Goal: Task Accomplishment & Management: Manage account settings

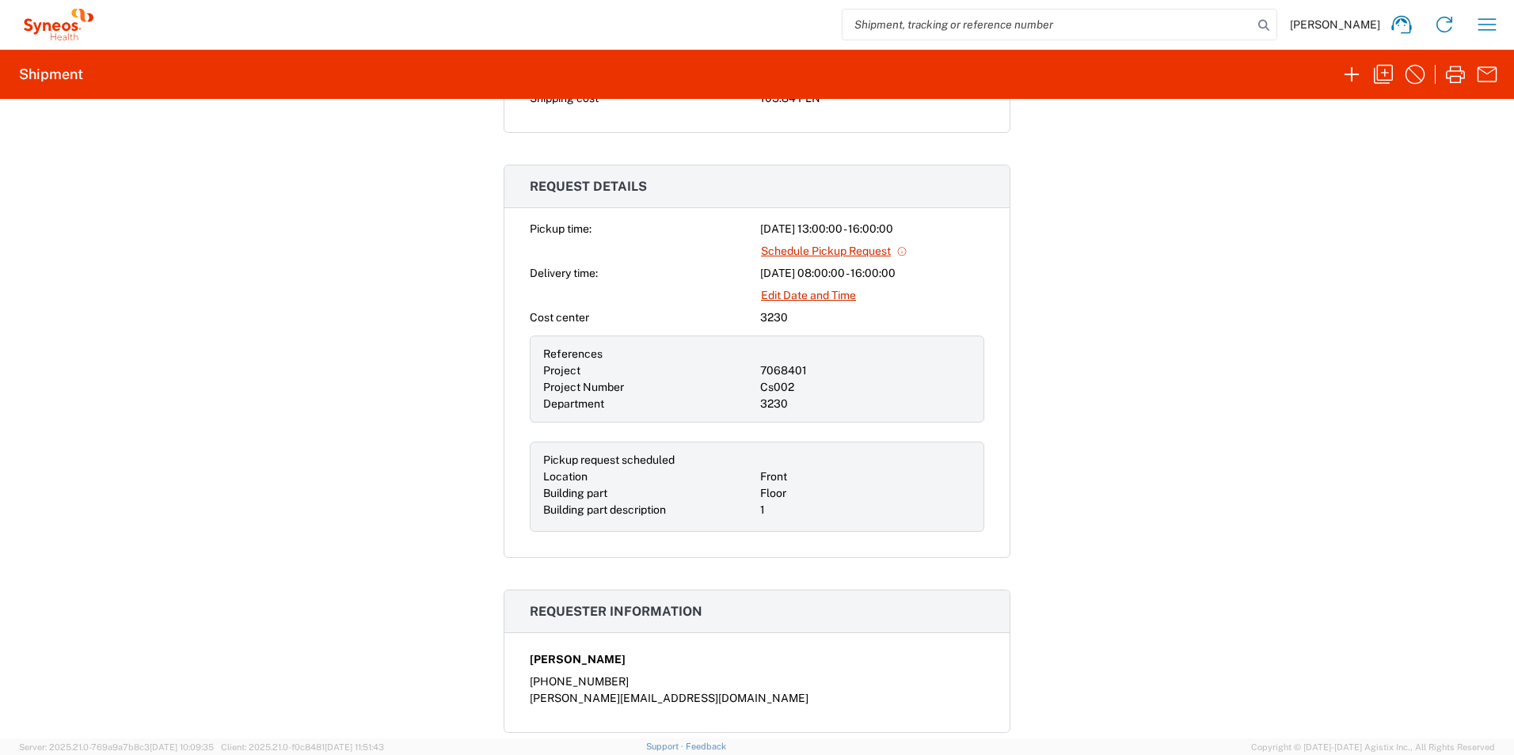
scroll to position [554, 0]
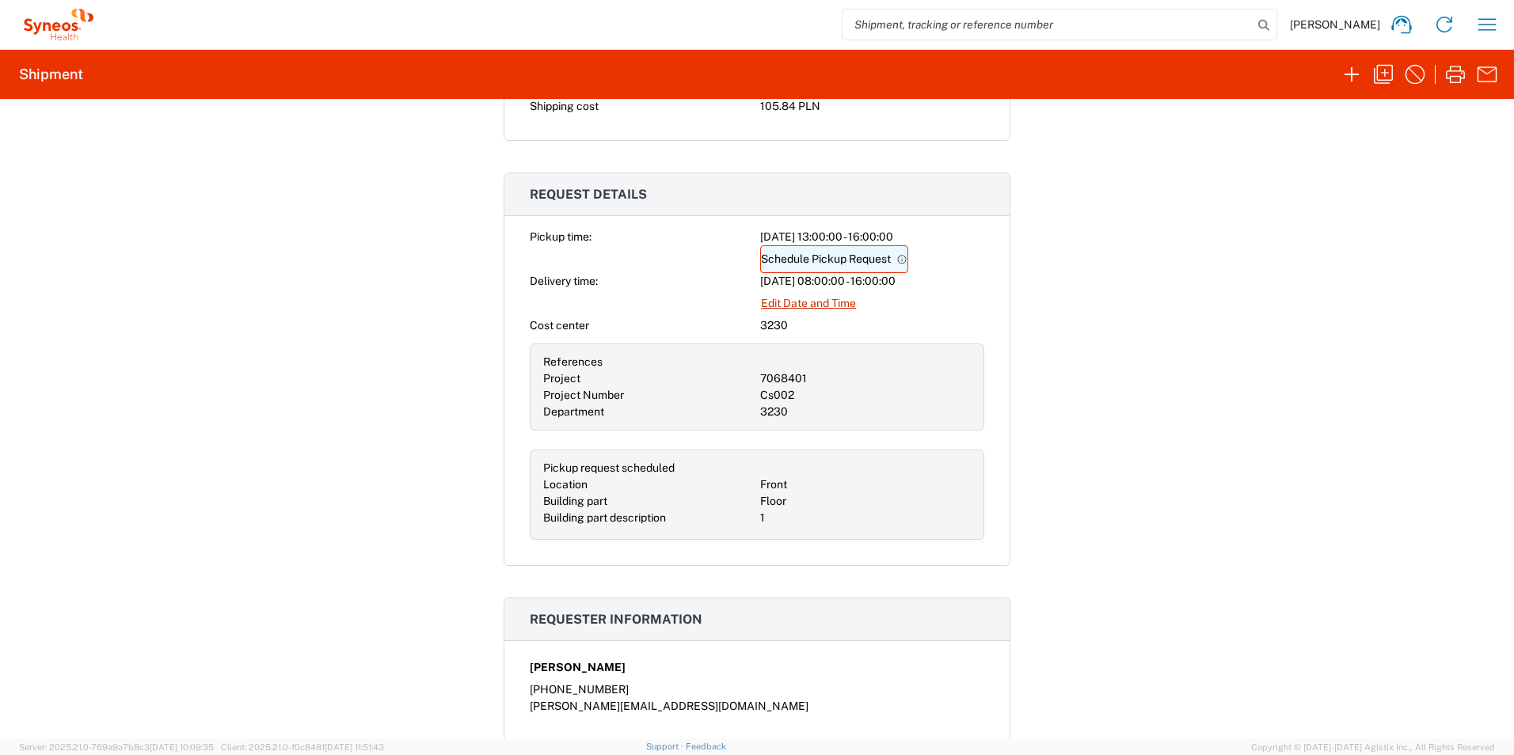
click at [867, 257] on link "Schedule Pickup Request" at bounding box center [834, 259] width 148 height 28
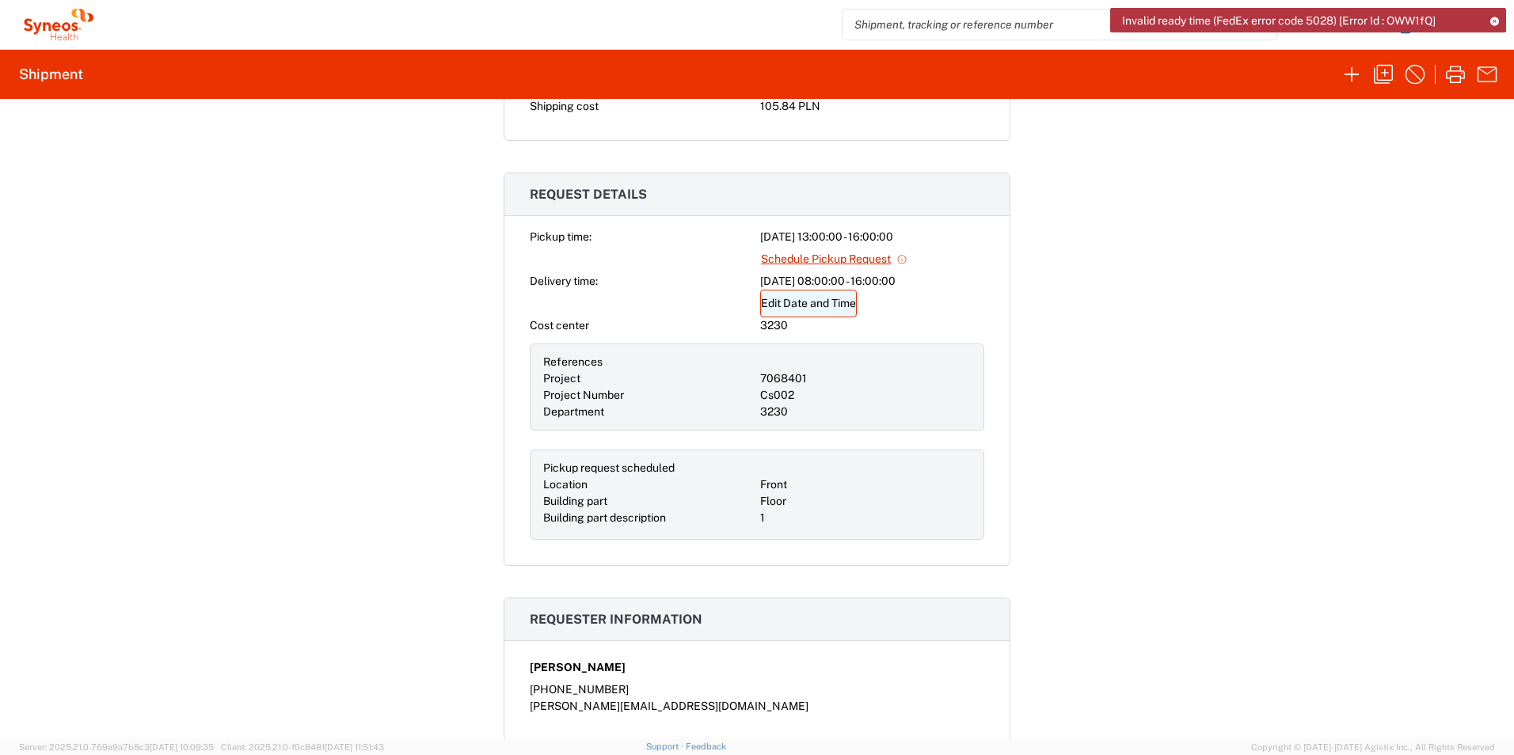
click at [804, 303] on link "Edit Date and Time" at bounding box center [808, 304] width 97 height 28
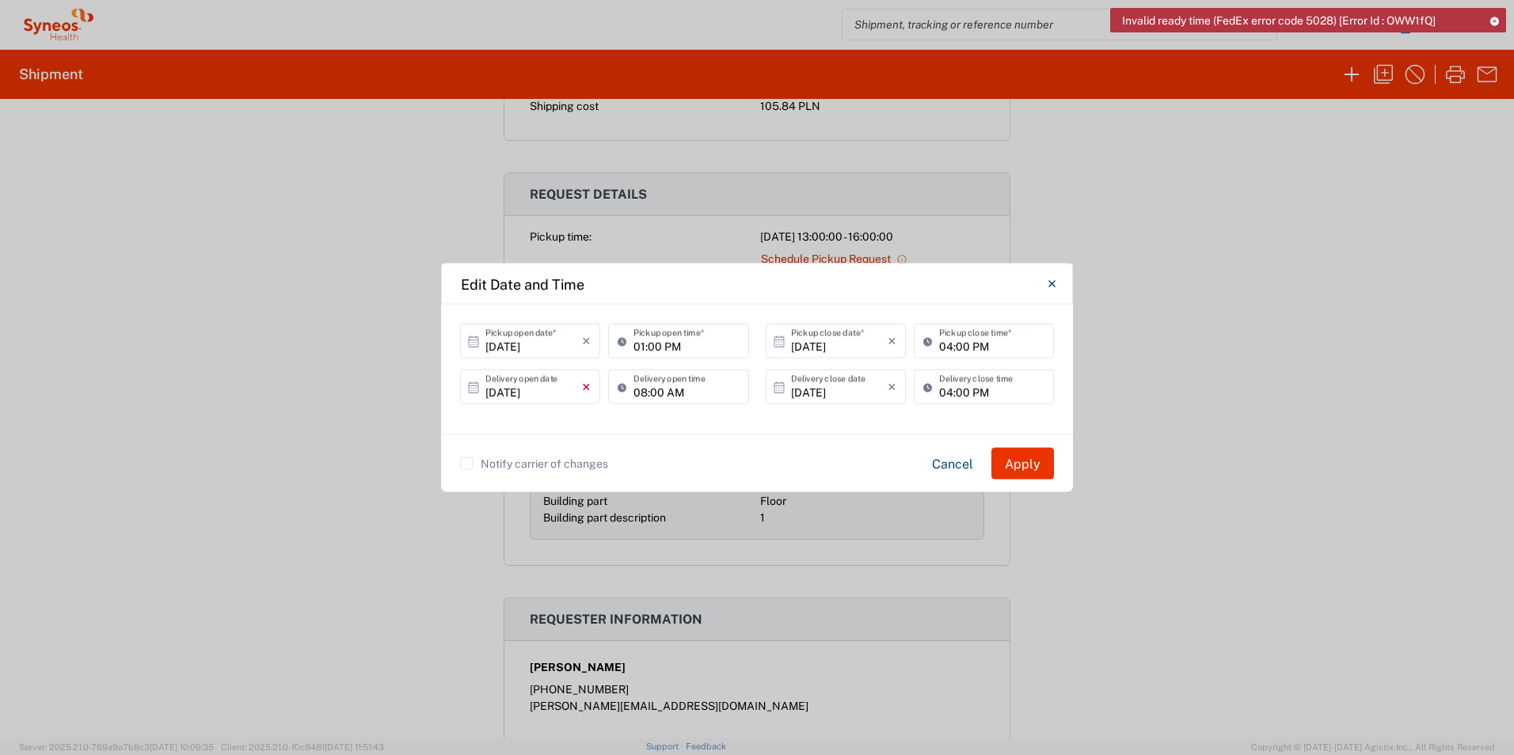
click at [587, 386] on icon "×" at bounding box center [586, 386] width 9 height 25
click at [472, 388] on icon at bounding box center [473, 387] width 14 height 14
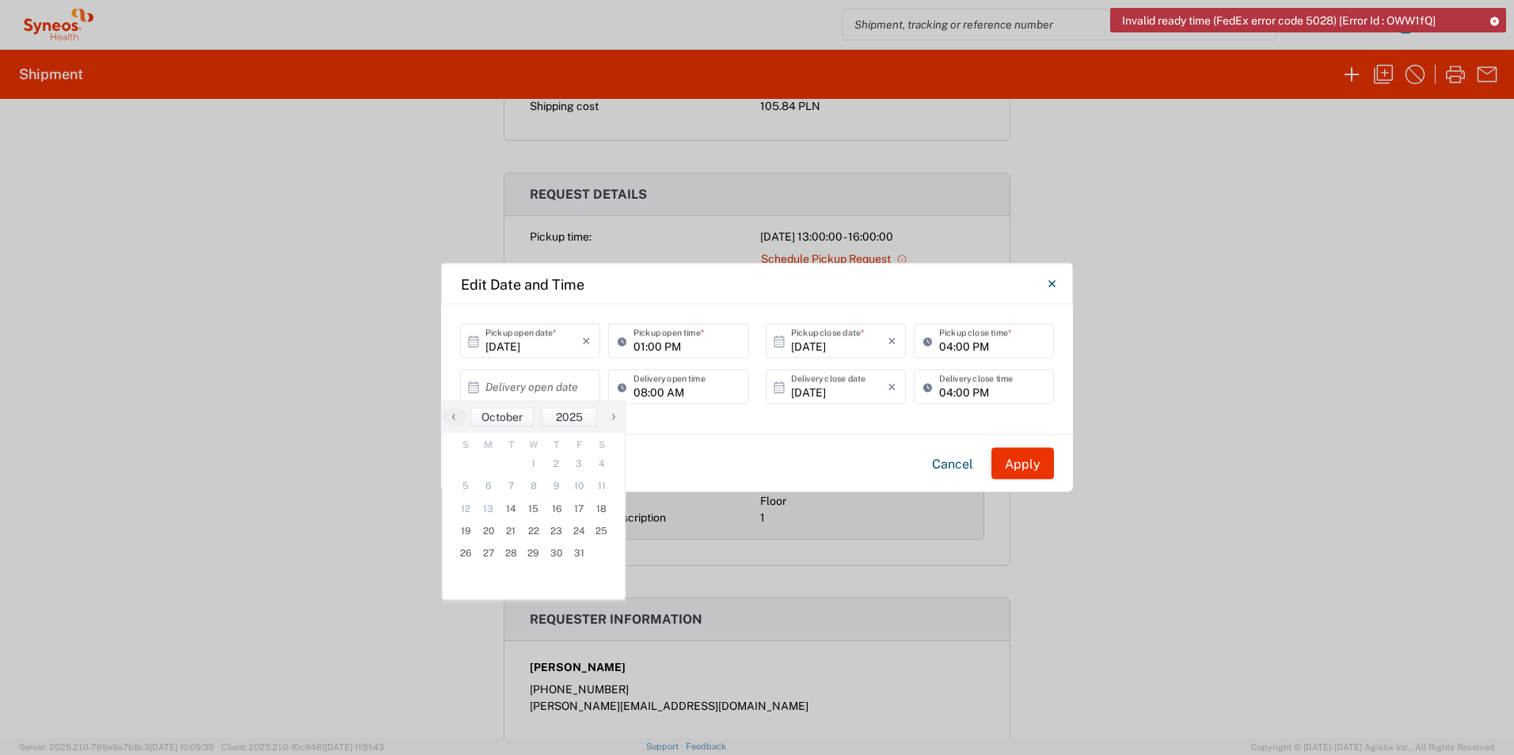
click at [671, 458] on div "Notify carrier of changes Cancel Apply" at bounding box center [757, 464] width 594 height 32
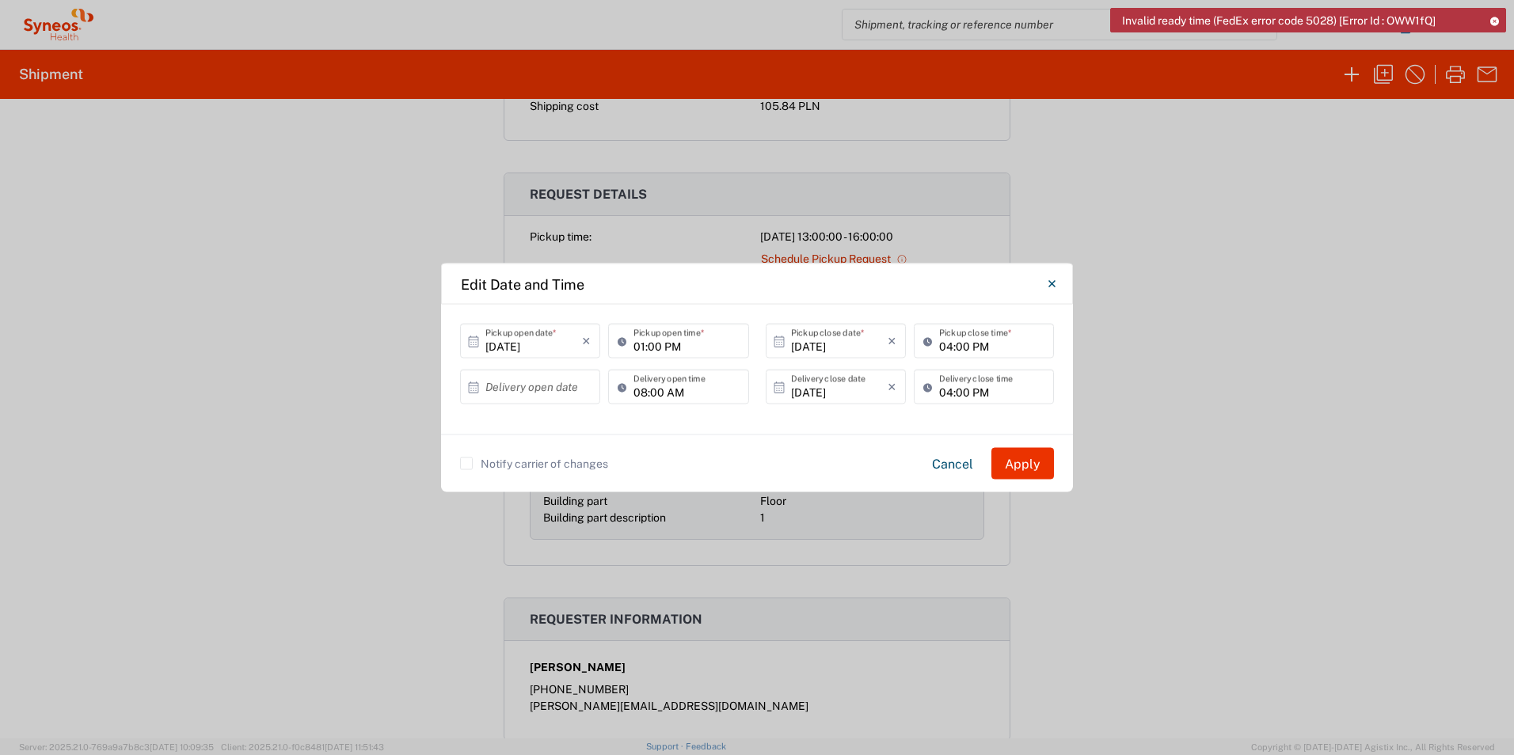
click at [671, 458] on div "Notify carrier of changes Cancel Apply" at bounding box center [757, 464] width 594 height 32
click at [502, 390] on input "text" at bounding box center [533, 387] width 97 height 28
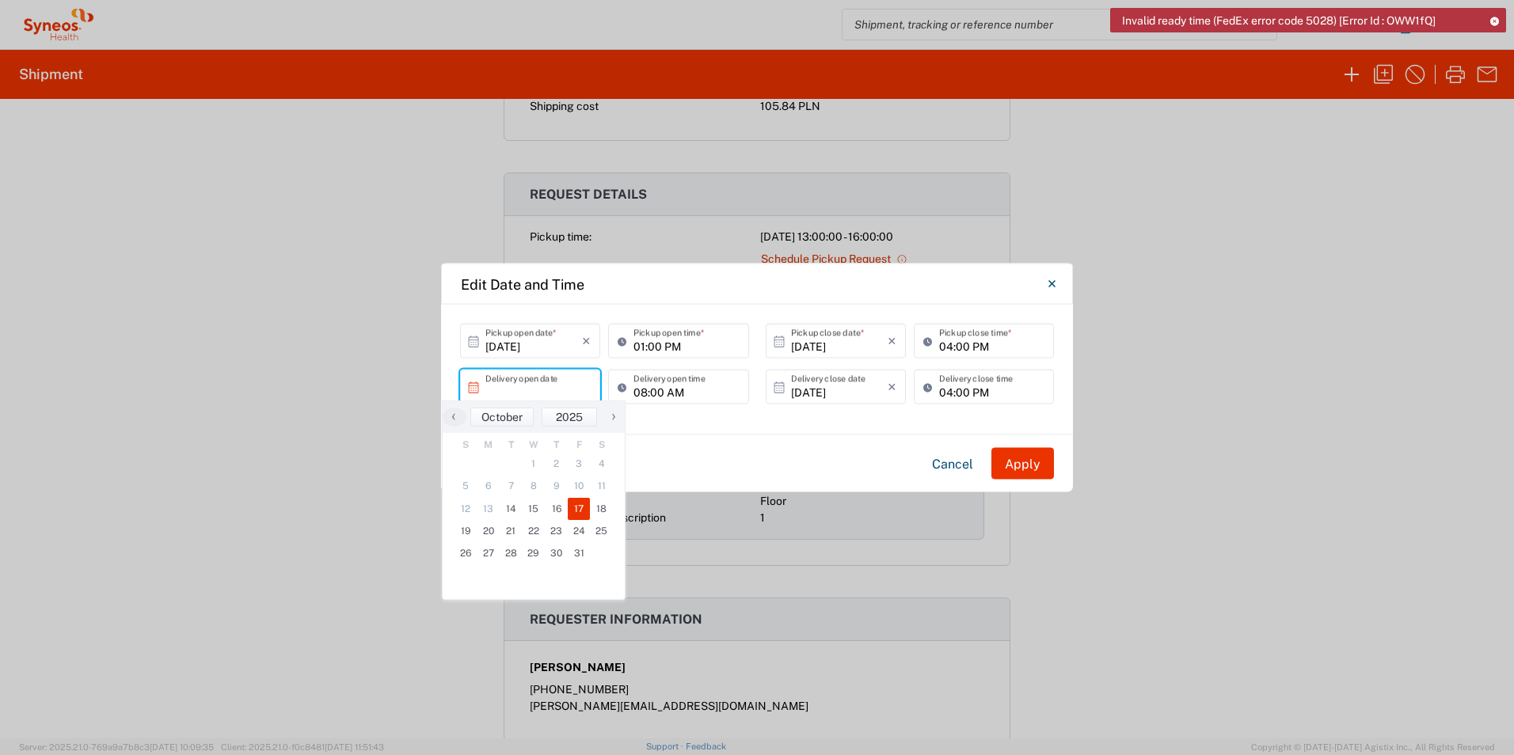
click at [568, 518] on span "17" at bounding box center [579, 509] width 23 height 22
type input "[DATE]"
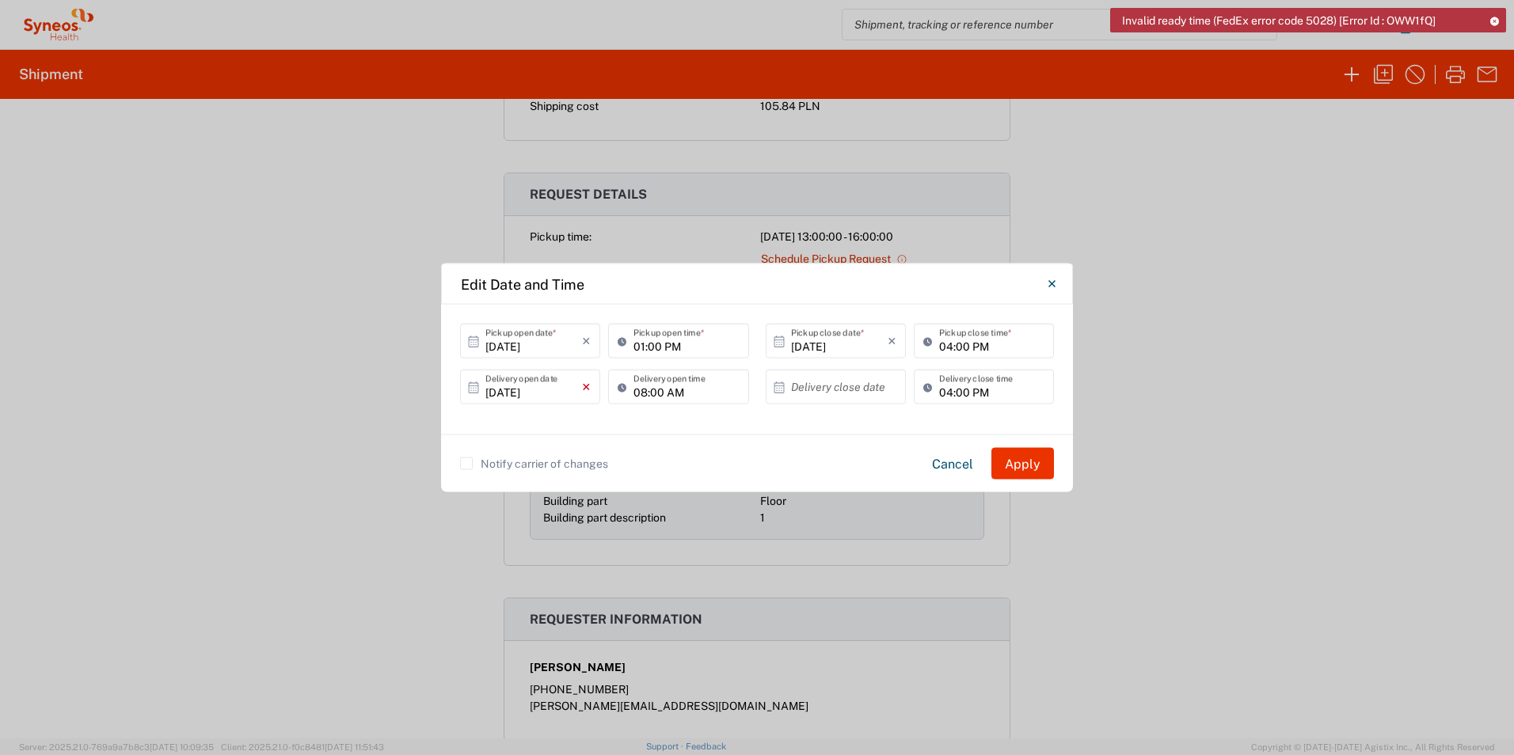
click at [585, 385] on icon "×" at bounding box center [586, 386] width 9 height 25
click at [549, 424] on div "[DATE] × Pickup open date * Cancel Apply 01:00 PM Pickup open time * [DATE] × P…" at bounding box center [757, 370] width 632 height 130
click at [540, 389] on input "text" at bounding box center [533, 387] width 97 height 28
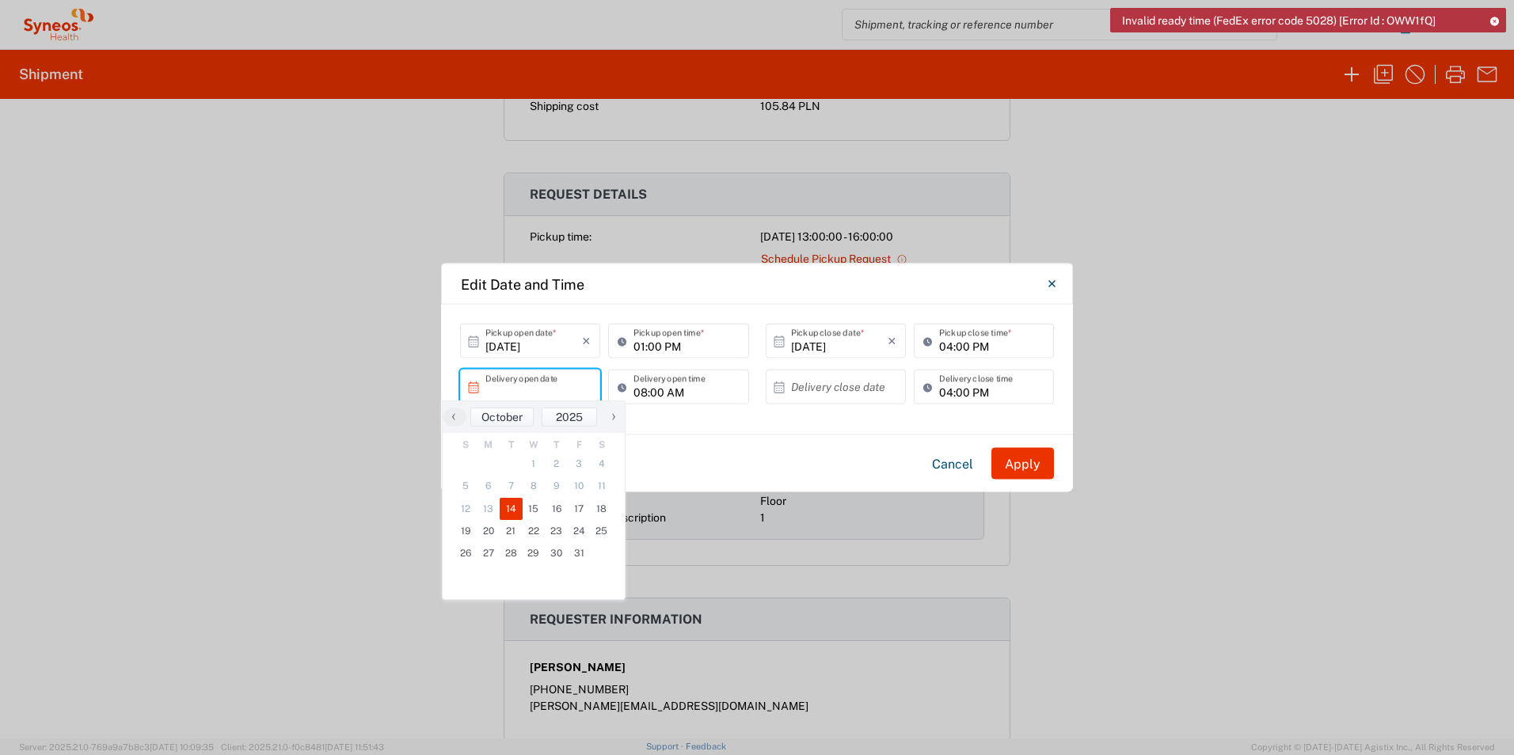
click at [511, 511] on span "14" at bounding box center [511, 509] width 23 height 22
type input "[DATE]"
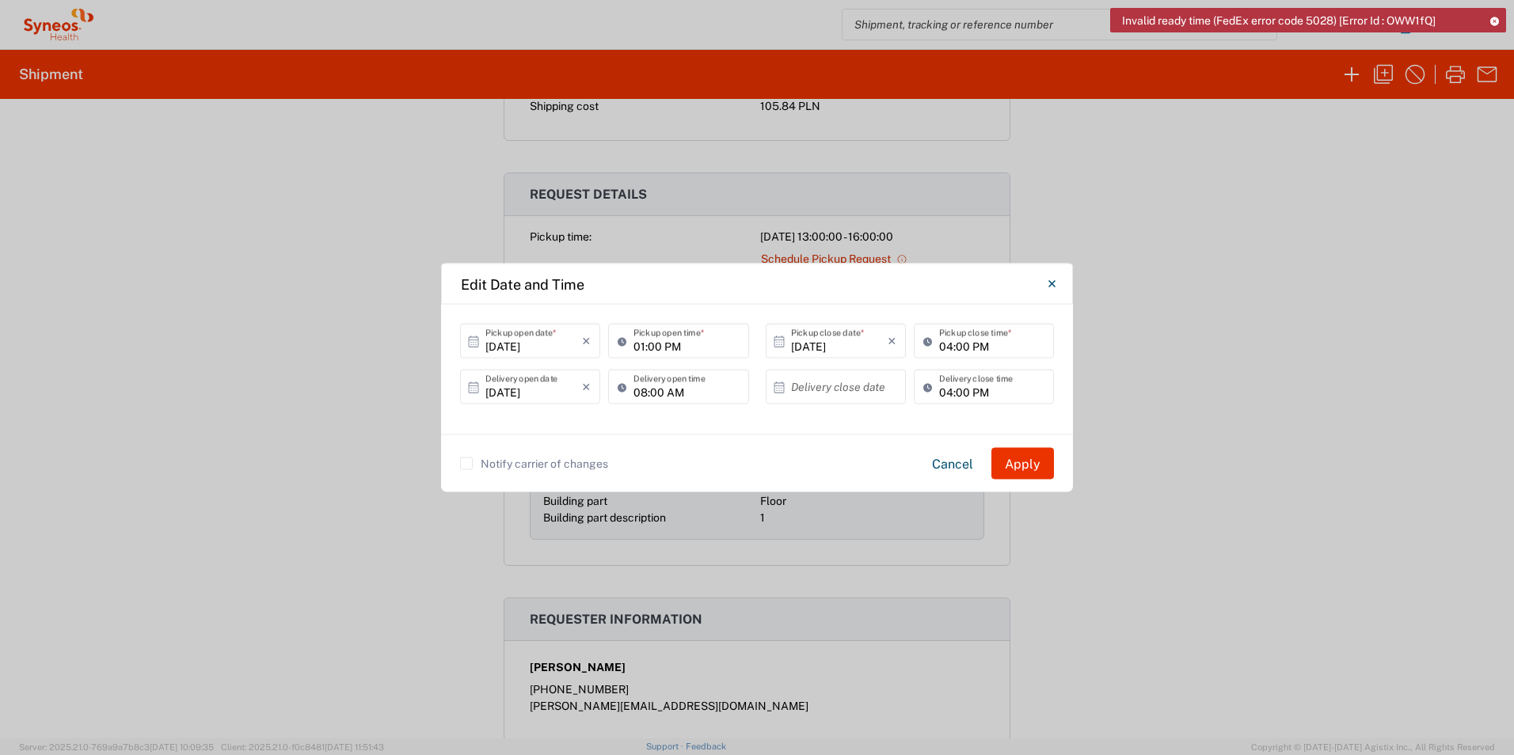
click at [697, 435] on div "Notify carrier of changes Cancel Apply" at bounding box center [757, 464] width 632 height 58
click at [712, 395] on input "08:00 AM" at bounding box center [685, 387] width 105 height 28
click at [730, 391] on input "08:00 AM" at bounding box center [685, 387] width 105 height 28
click at [701, 418] on div "[DATE] × Pickup open date * Cancel Apply 01:00 PM Pickup open time * [DATE] × P…" at bounding box center [757, 370] width 632 height 130
type input "01:00 PM"
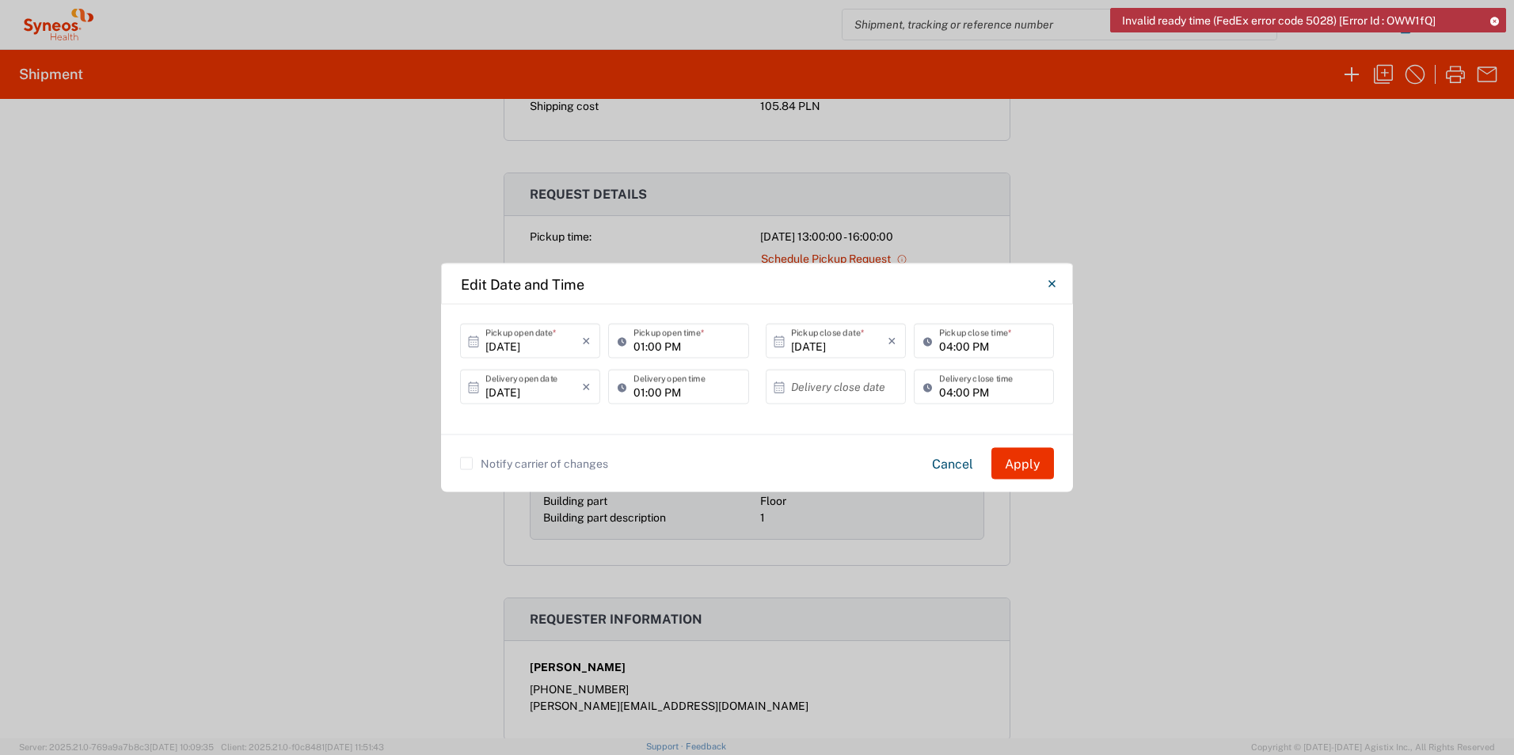
click at [849, 423] on div "[DATE] × Pickup open date * Cancel Apply 01:00 PM Pickup open time * [DATE] × P…" at bounding box center [757, 370] width 632 height 130
click at [829, 383] on input "text" at bounding box center [839, 387] width 97 height 28
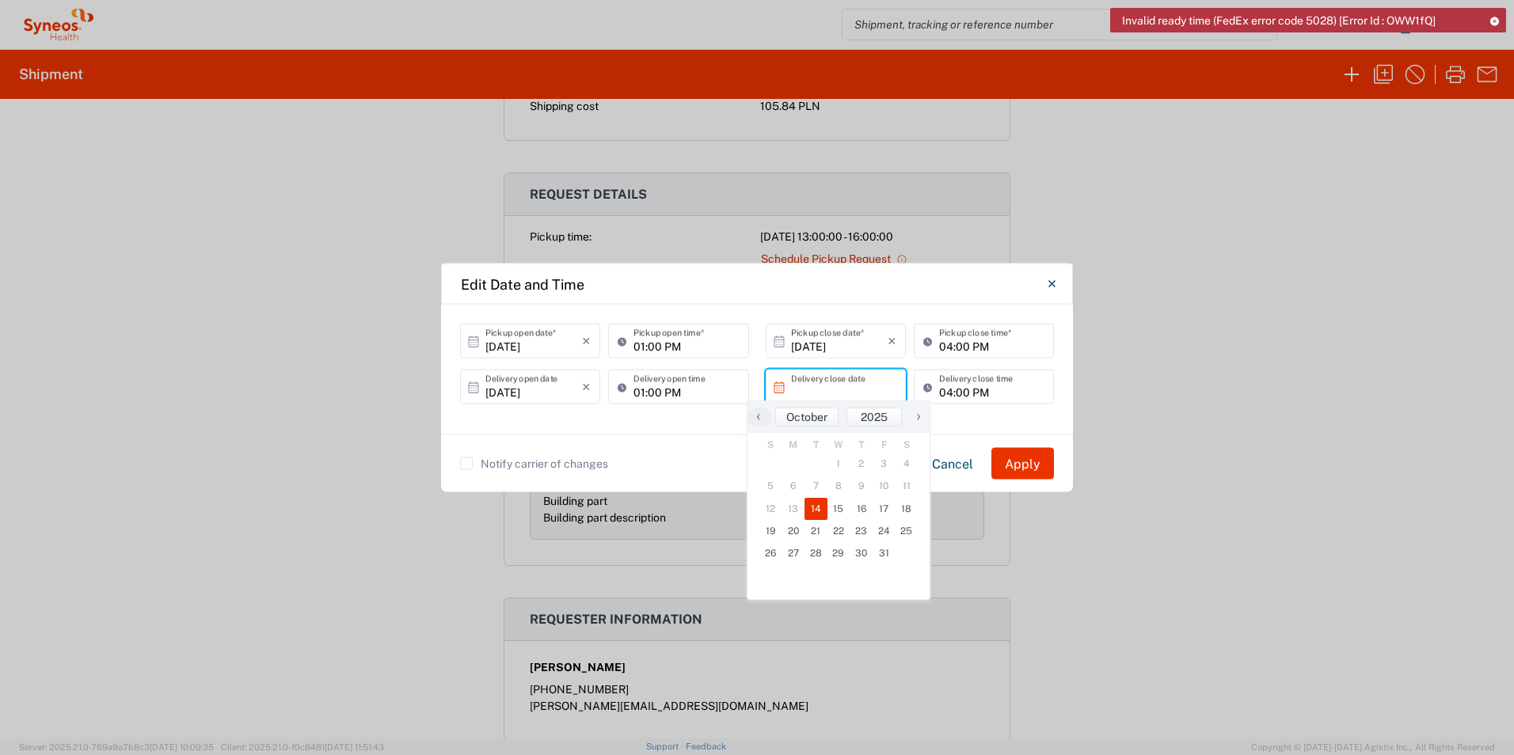
click at [818, 514] on span "14" at bounding box center [815, 509] width 23 height 22
type input "[DATE]"
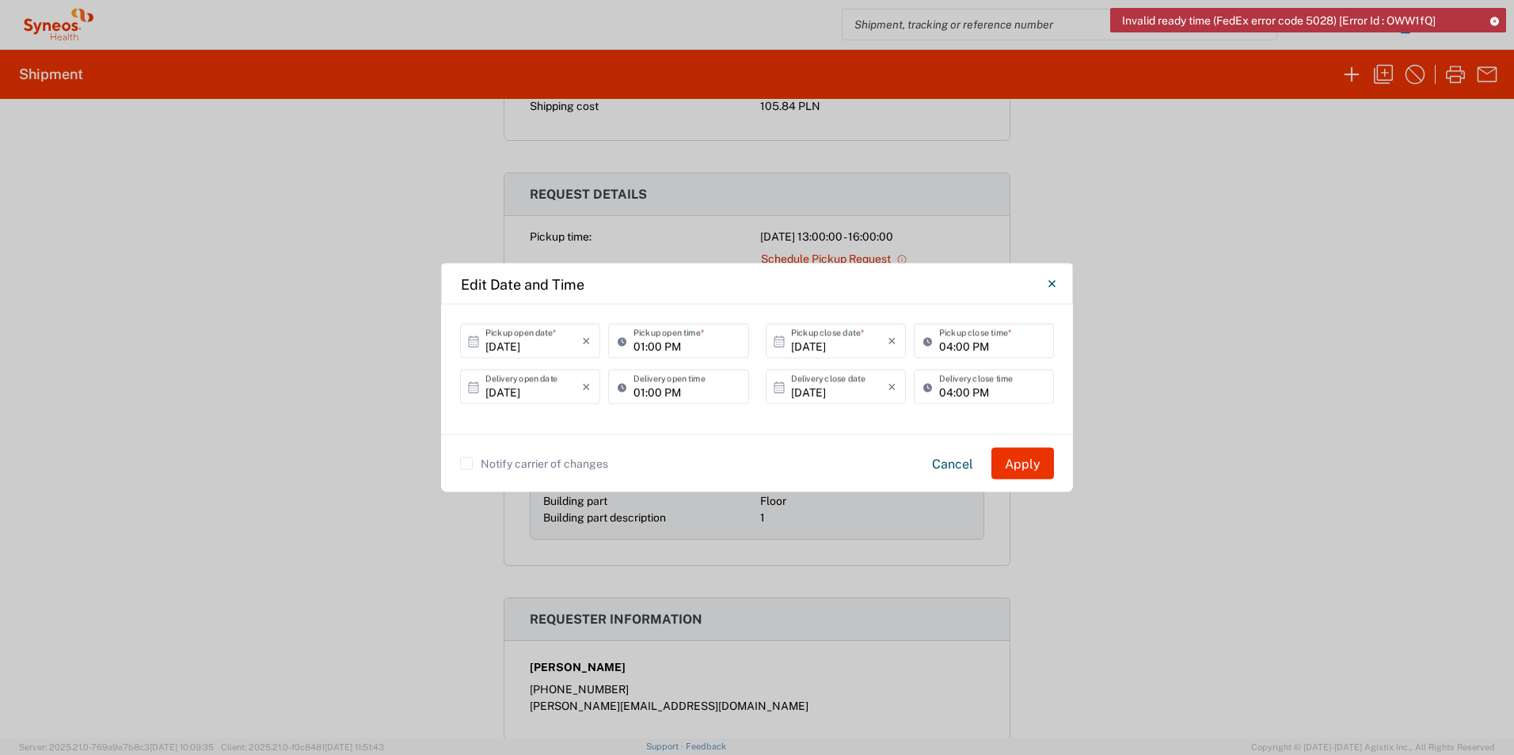
click at [855, 419] on div "[DATE] × Pickup open date * Cancel Apply 01:00 PM Pickup open time * [DATE] × P…" at bounding box center [757, 370] width 632 height 130
click at [1035, 459] on button "Apply" at bounding box center [1022, 464] width 63 height 32
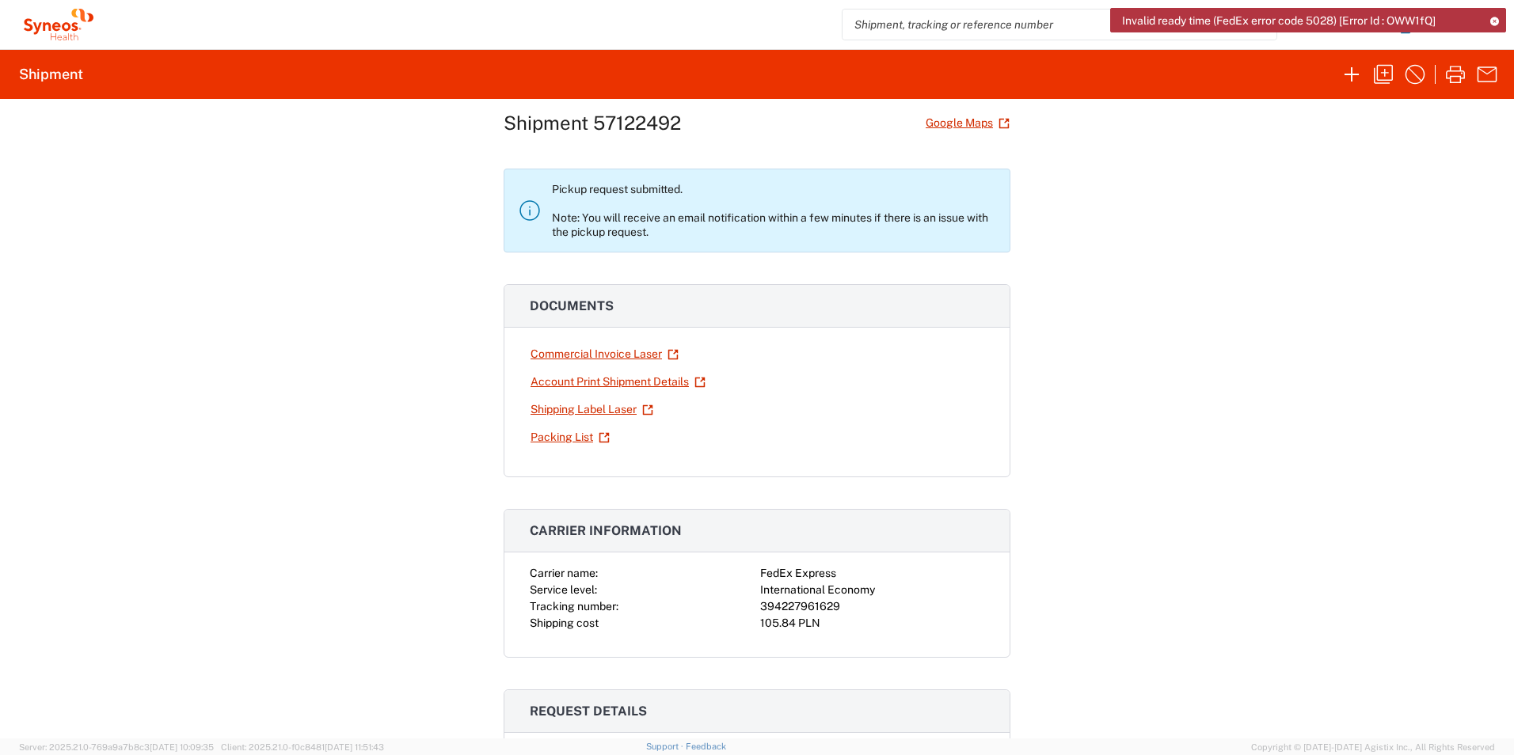
scroll to position [0, 0]
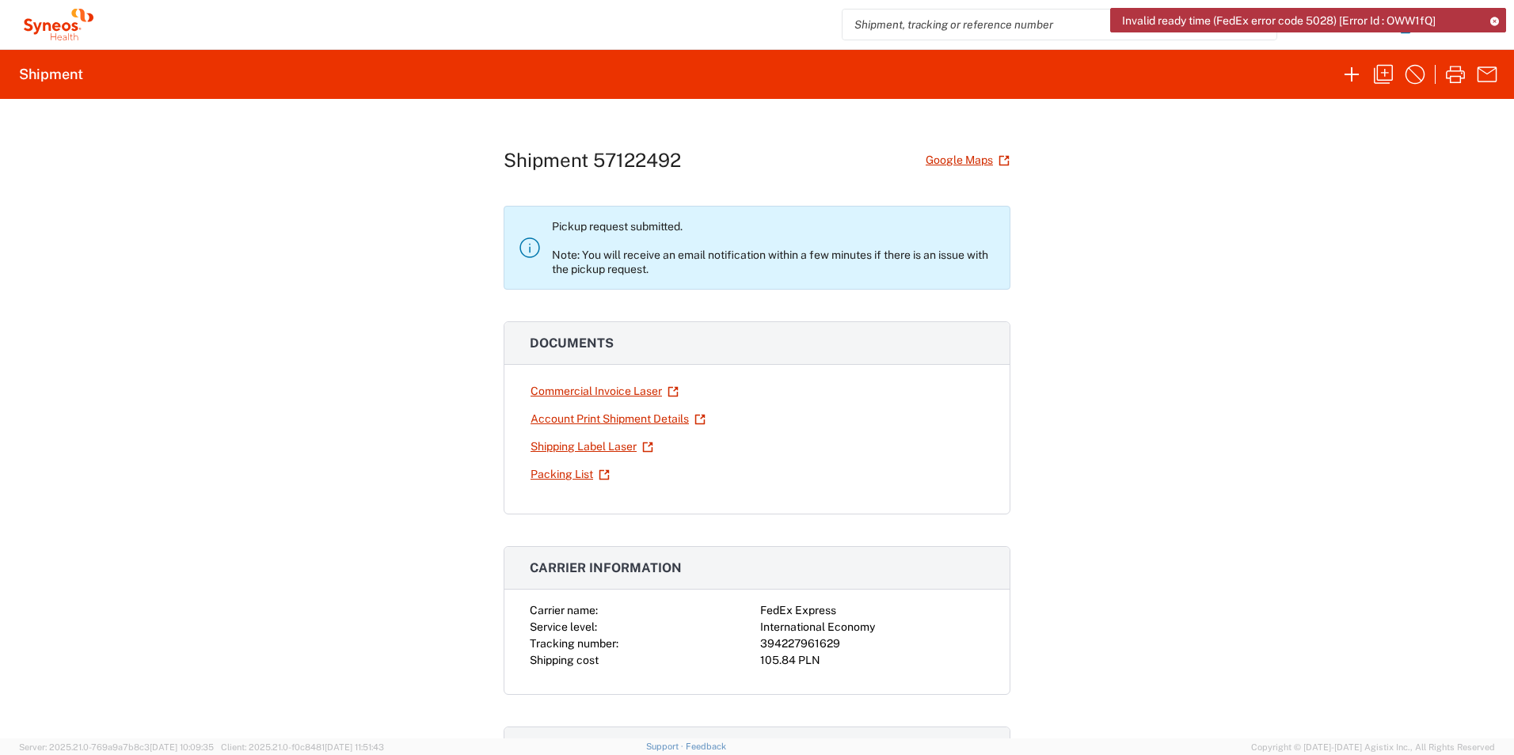
click at [336, 430] on div "Shipment 57122492 Google Maps Pickup request submitted. Note: You will receive …" at bounding box center [757, 419] width 1514 height 640
click at [336, 429] on div "Shipment 57122492 Google Maps Pickup request submitted. Note: You will receive …" at bounding box center [757, 419] width 1514 height 640
click at [303, 318] on div "Shipment 57122492 Google Maps Pickup request submitted. Note: You will receive …" at bounding box center [757, 419] width 1514 height 640
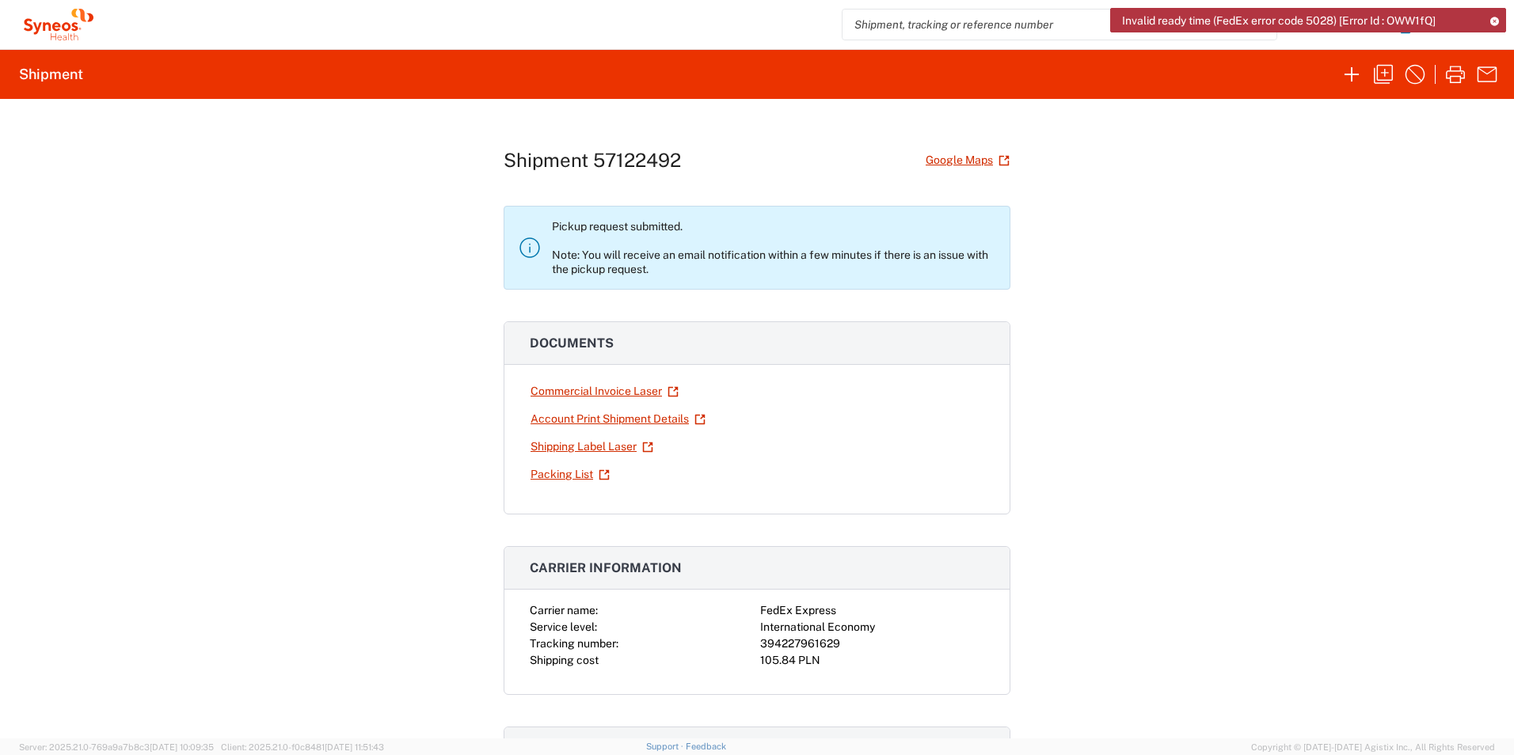
click at [263, 342] on div "Shipment 57122492 Google Maps Pickup request submitted. Note: You will receive …" at bounding box center [757, 419] width 1514 height 640
drag, startPoint x: 1368, startPoint y: 363, endPoint x: 1245, endPoint y: 432, distance: 141.1
click at [1368, 363] on div "Shipment 57122492 Google Maps Pickup request submitted. Note: You will receive …" at bounding box center [757, 419] width 1514 height 640
click at [249, 131] on div "Shipment 57122492 Google Maps Pickup request submitted. Note: You will receive …" at bounding box center [757, 419] width 1514 height 640
click at [1362, 243] on div "Shipment 57122492 Google Maps Pickup request submitted. Note: You will receive …" at bounding box center [757, 419] width 1514 height 640
